Goal: Use online tool/utility: Utilize a website feature to perform a specific function

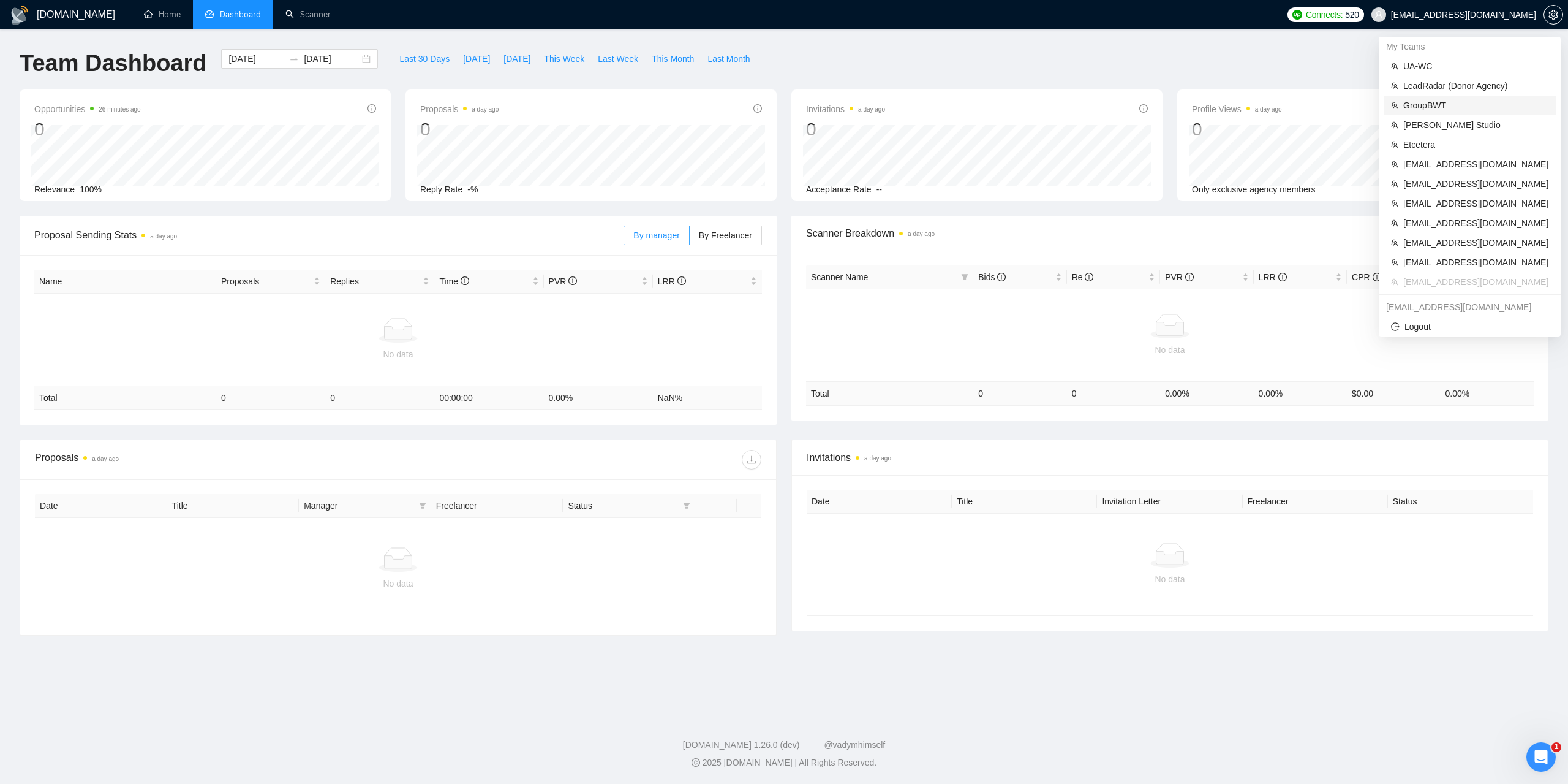
click at [1417, 112] on li "GroupBWT" at bounding box center [1469, 105] width 172 height 20
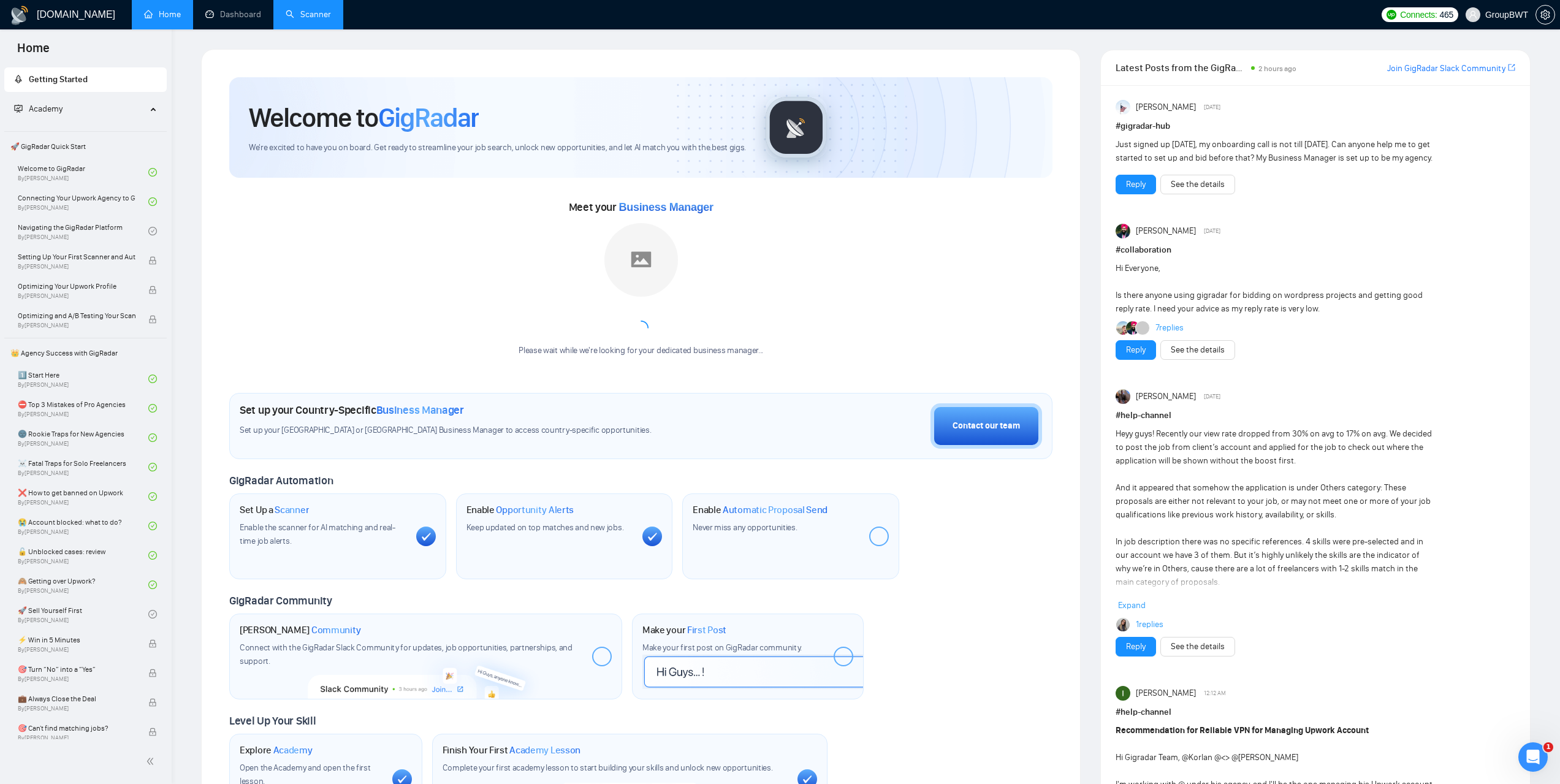
click at [299, 18] on link "Scanner" at bounding box center [308, 15] width 45 height 11
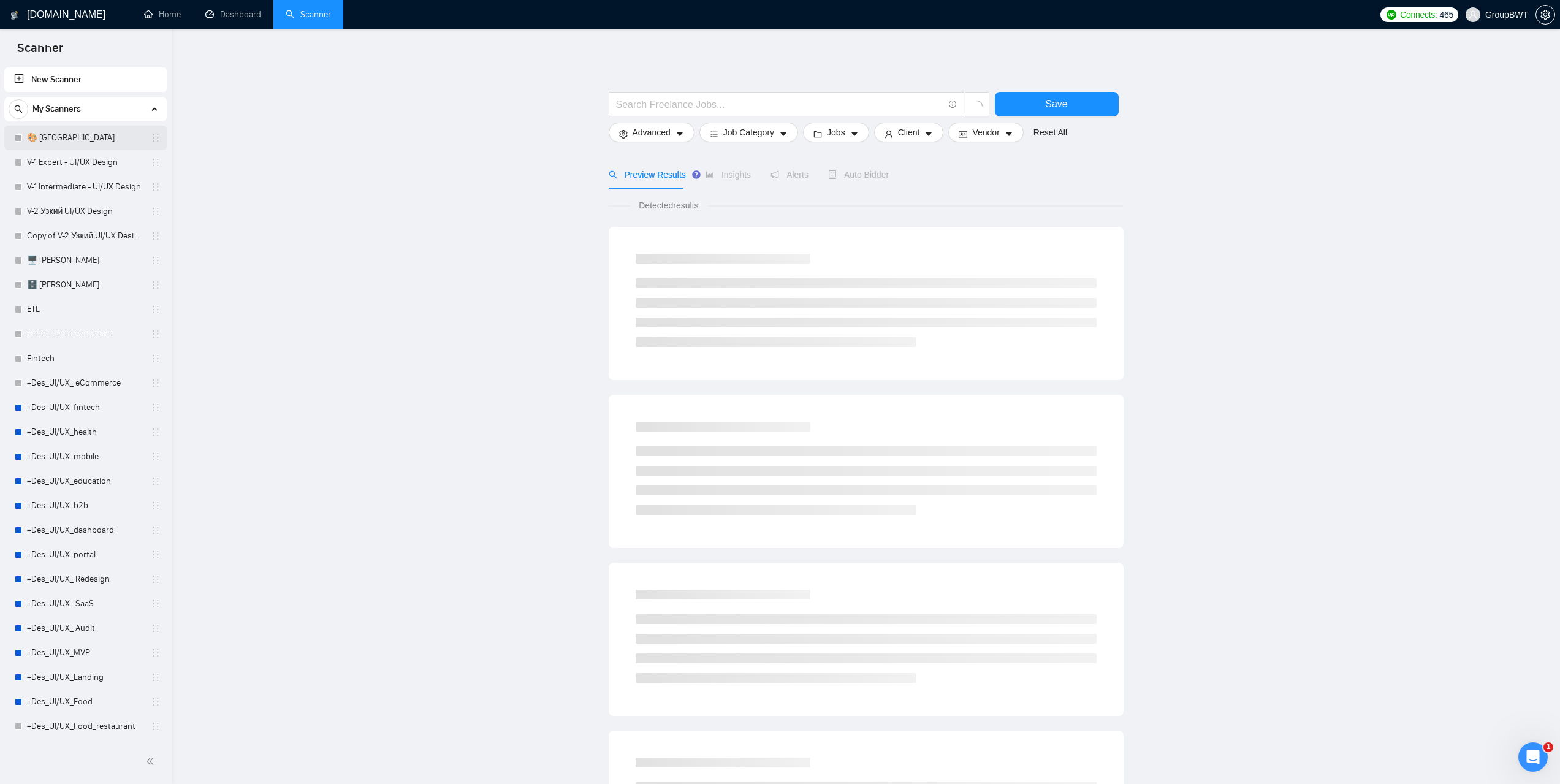
click at [55, 142] on link "🎨 [GEOGRAPHIC_DATA]" at bounding box center [85, 138] width 116 height 24
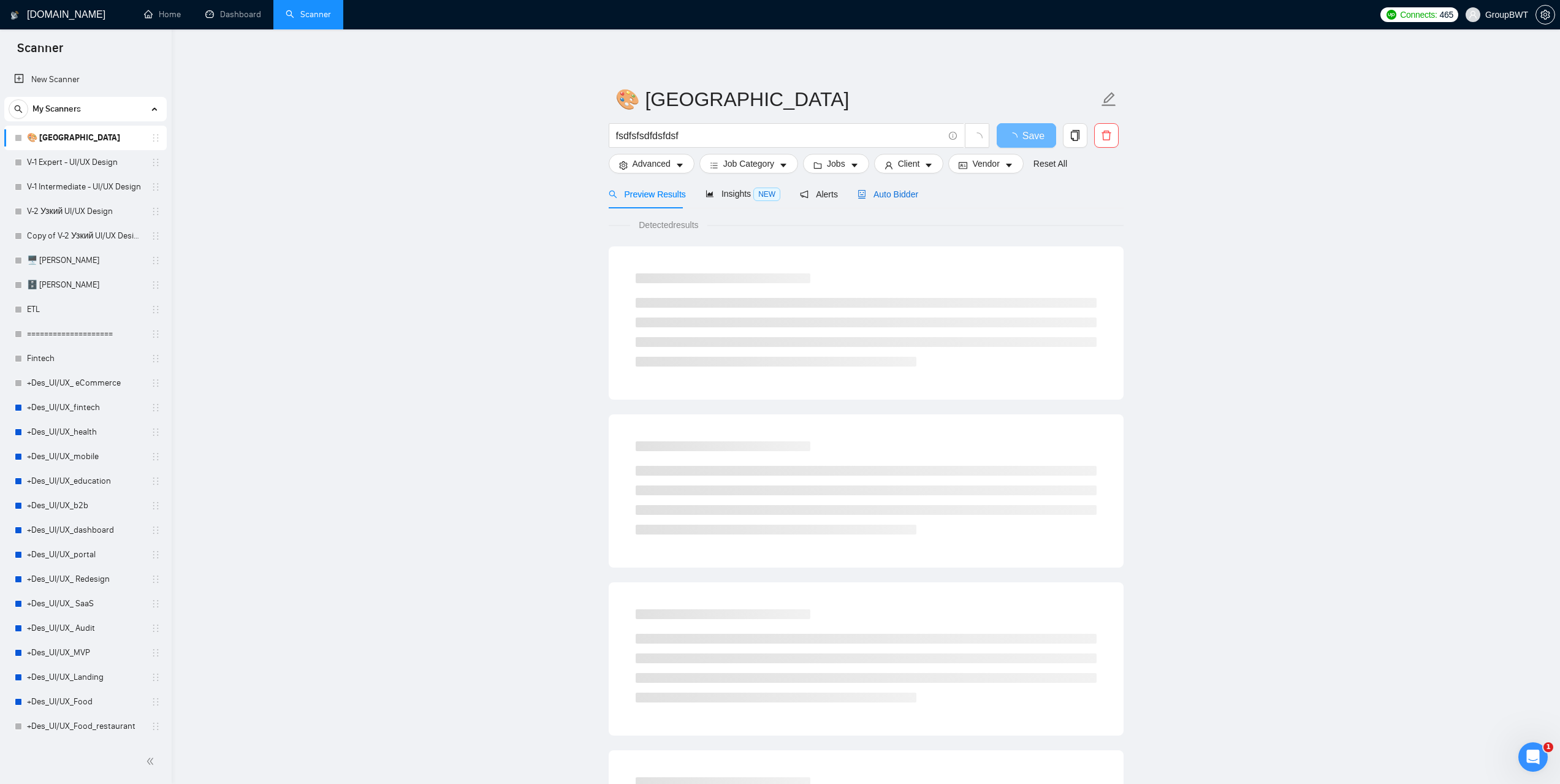
click at [893, 199] on span "Auto Bidder" at bounding box center [887, 194] width 60 height 10
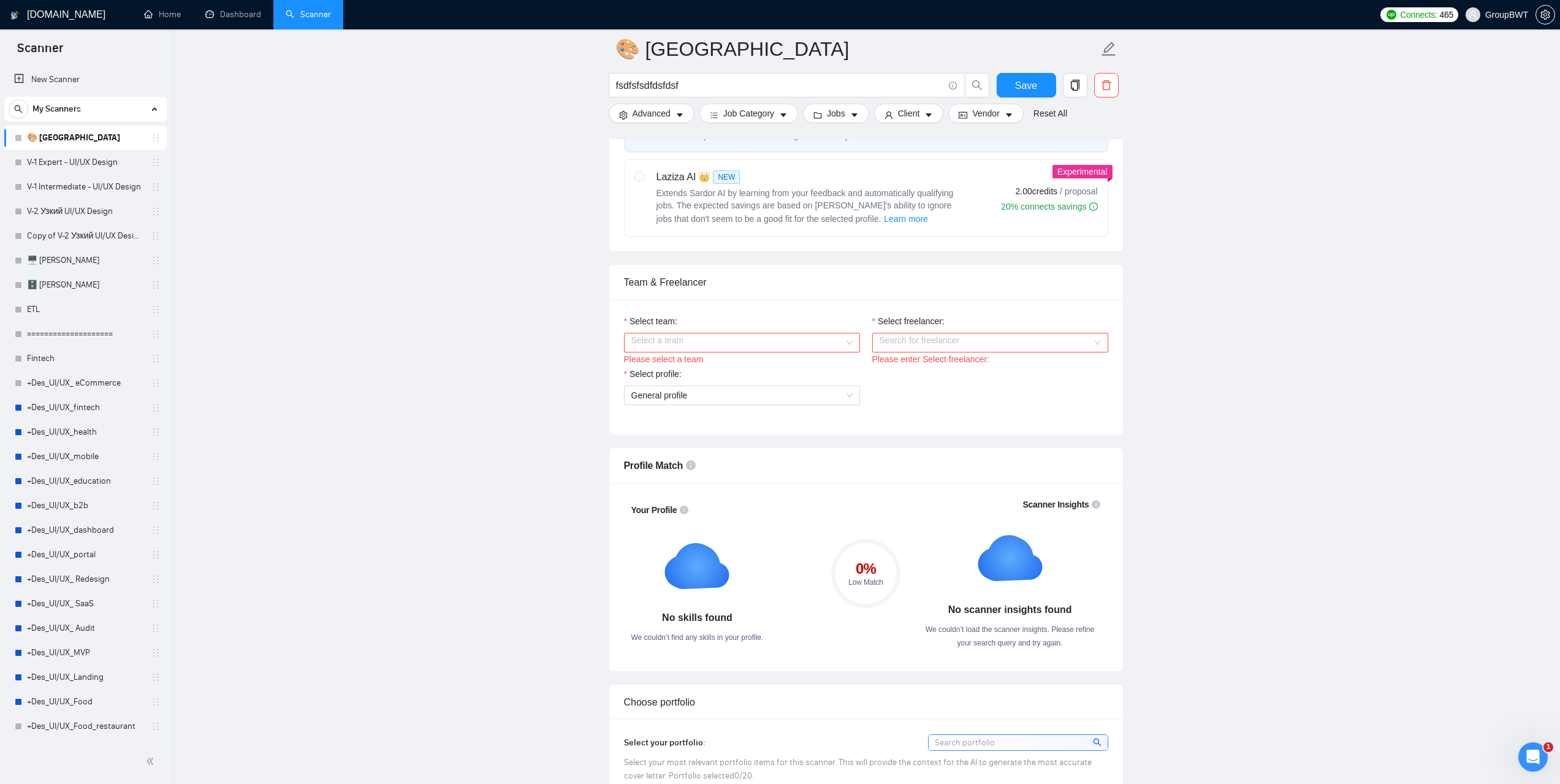
scroll to position [491, 0]
click at [832, 340] on input "Select team:" at bounding box center [738, 342] width 212 height 18
click at [709, 370] on div "BWT Team Data" at bounding box center [741, 365] width 222 height 14
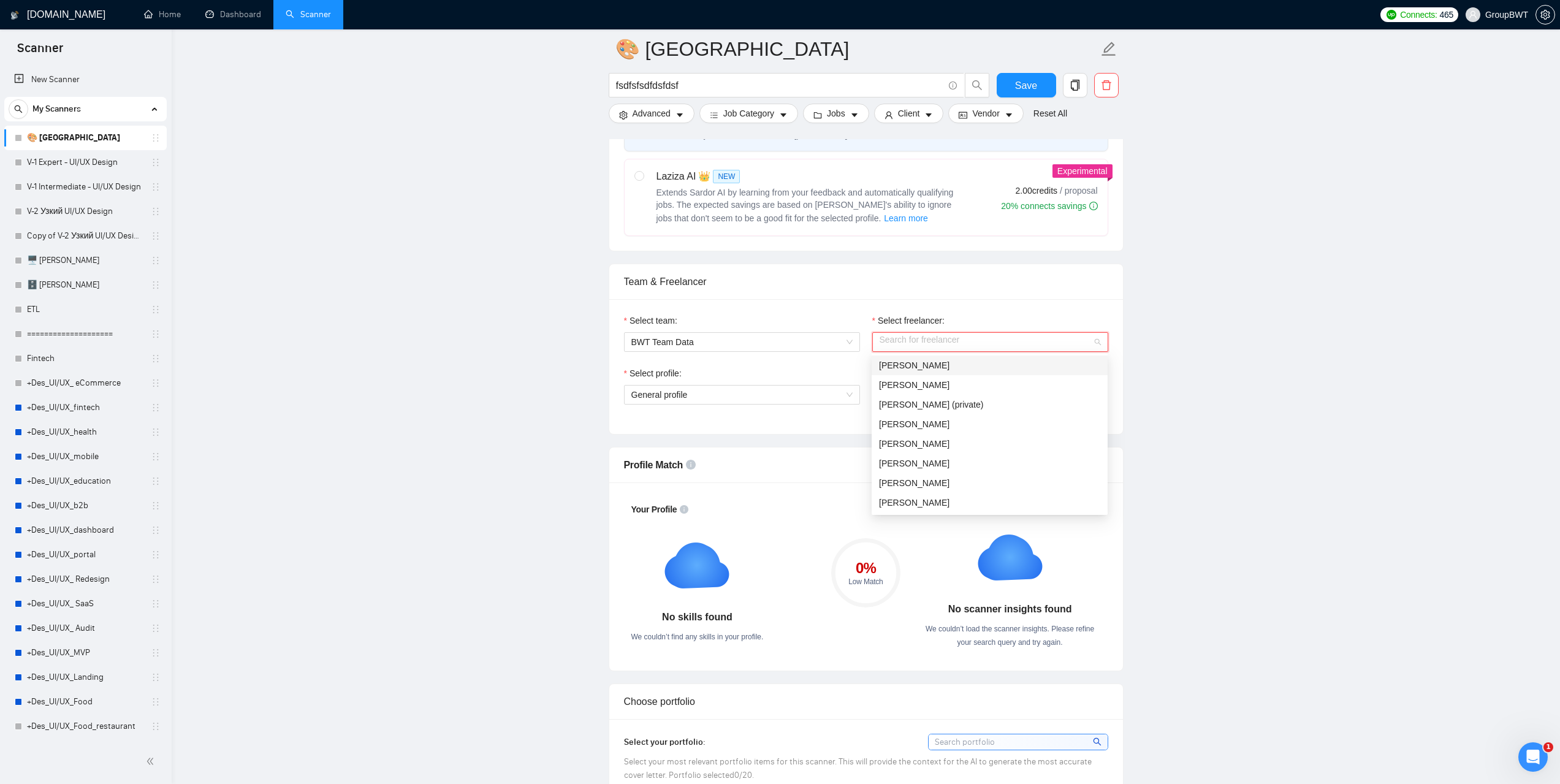
click at [949, 342] on input "Select freelancer:" at bounding box center [986, 342] width 212 height 18
click at [940, 478] on span "[PERSON_NAME]" at bounding box center [914, 483] width 70 height 10
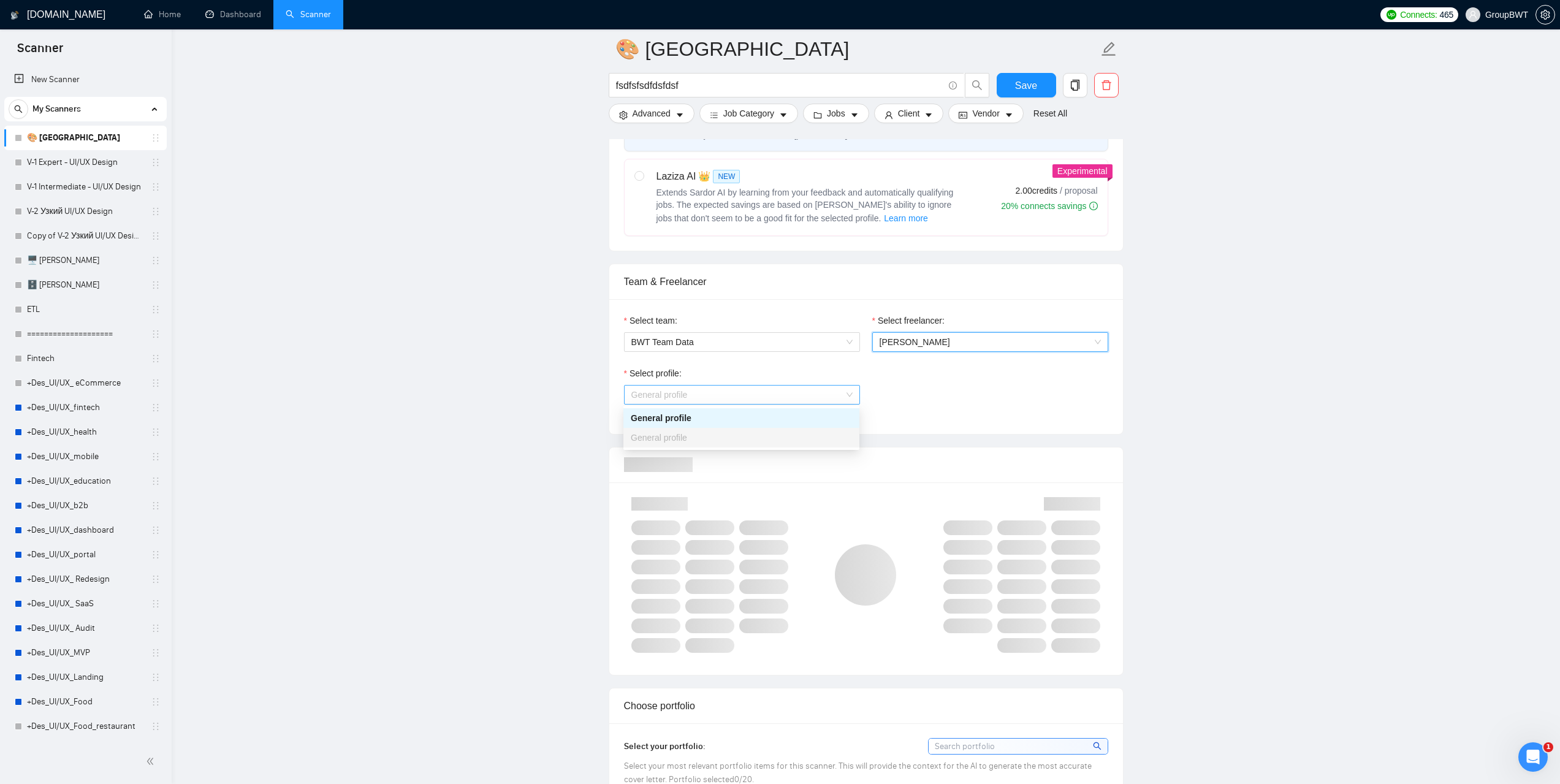
click at [851, 392] on span "General profile" at bounding box center [742, 395] width 222 height 18
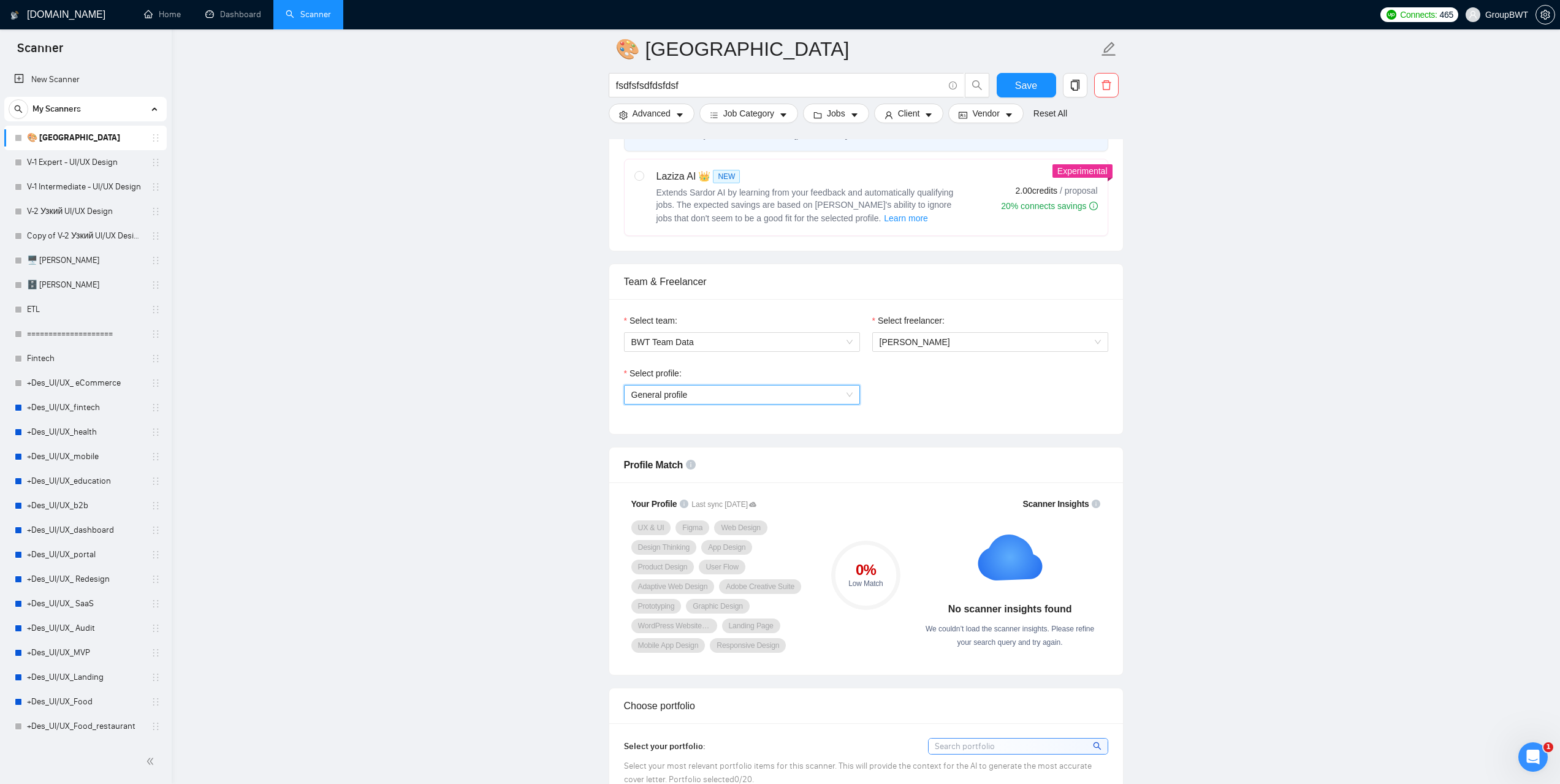
click at [851, 392] on span "General profile" at bounding box center [742, 395] width 222 height 18
drag, startPoint x: 255, startPoint y: 8, endPoint x: 795, endPoint y: 54, distance: 542.0
click at [255, 9] on link "Dashboard" at bounding box center [233, 15] width 56 height 11
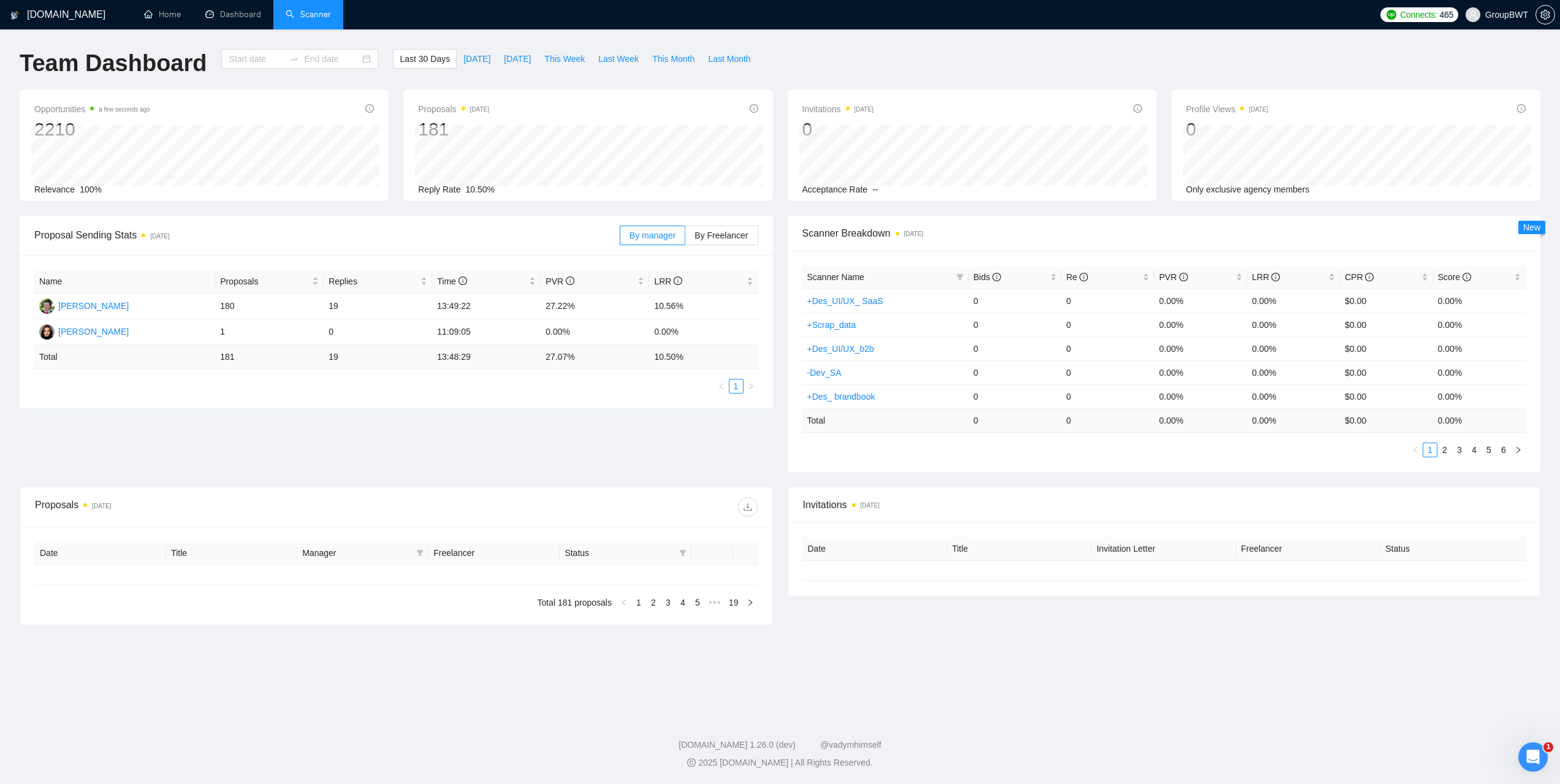
type input "[DATE]"
